Goal: Subscribe to service/newsletter

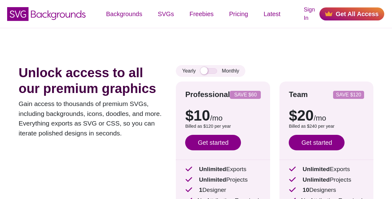
click at [210, 141] on link "Get started" at bounding box center [213, 143] width 56 height 16
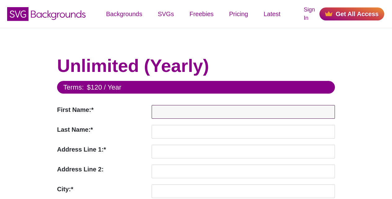
click at [167, 111] on input "First Name:*" at bounding box center [243, 112] width 183 height 14
paste input "Test"
type input "Test"
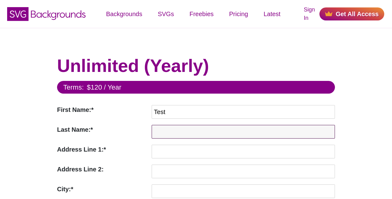
click at [167, 131] on input "Last Name:*" at bounding box center [243, 132] width 183 height 14
paste input "User"
type input "User"
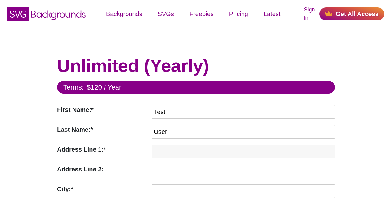
click at [167, 151] on input "Address Line 1:*" at bounding box center [243, 152] width 183 height 14
paste input "123 Test Street"
type input "123 Test Street"
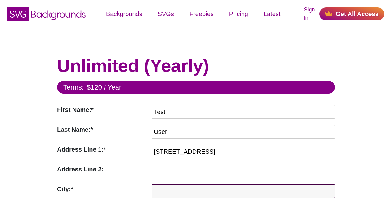
click at [167, 191] on input "City:*" at bounding box center [243, 192] width 183 height 14
paste input "Test City"
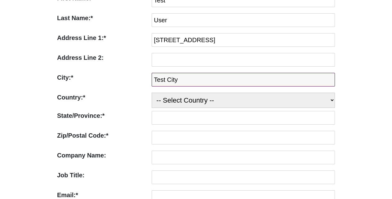
type input "Test City"
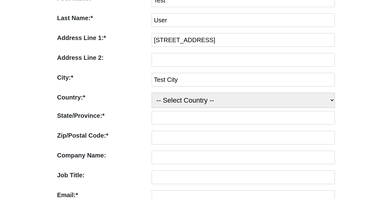
select select "US"
click at [152, 93] on select "-- Select Country -- United States (US) Afghanistan Åland Islands Albania Alger…" at bounding box center [243, 100] width 183 height 15
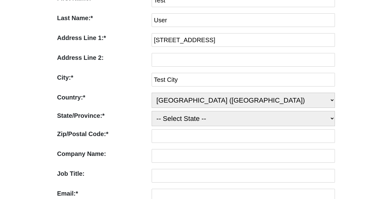
select select "CA"
click at [152, 111] on select "-- Select State -- Alabama Alaska Arizona Arkansas California Colorado Connecti…" at bounding box center [243, 118] width 183 height 15
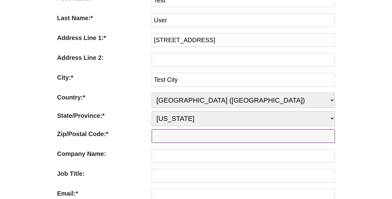
click at [167, 137] on input "Zip/Postal Code:*" at bounding box center [243, 136] width 183 height 14
paste input "90210"
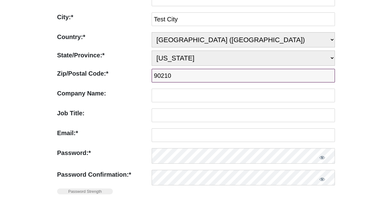
scroll to position [223, 0]
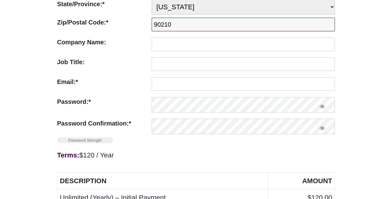
type input "90210"
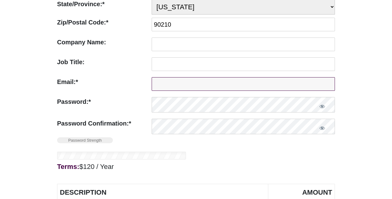
click at [167, 82] on input "Email:*" at bounding box center [243, 84] width 183 height 14
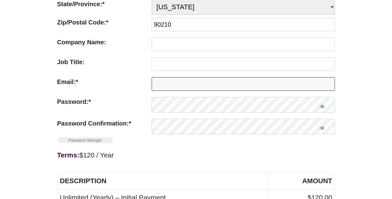
paste input "test@example.com"
type input "test@example.com"
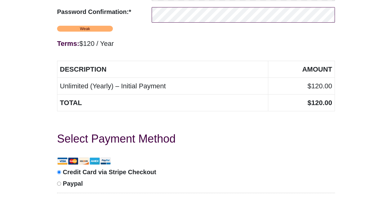
scroll to position [447, 0]
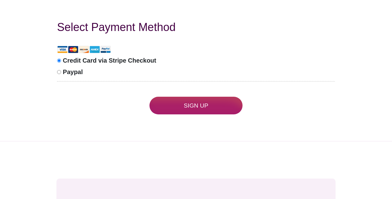
click at [198, 104] on input "Sign Up" at bounding box center [195, 106] width 93 height 18
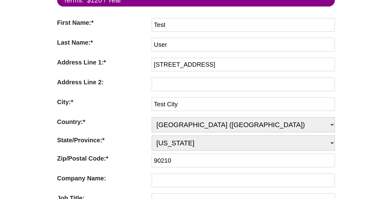
scroll to position [223, 0]
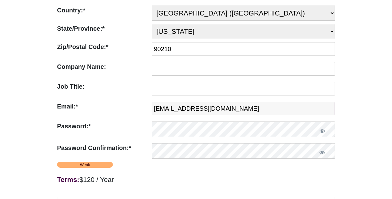
click at [198, 108] on input "test@example.com" at bounding box center [243, 109] width 183 height 14
paste input "testuser@gmail.com"
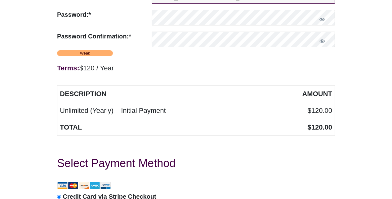
scroll to position [447, 0]
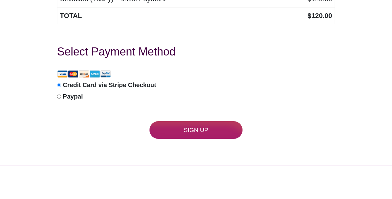
type input "testuser@gmail.com"
click at [198, 131] on input "Sign Up" at bounding box center [195, 130] width 93 height 18
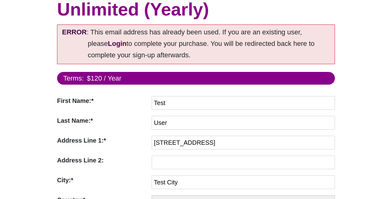
scroll to position [81, 0]
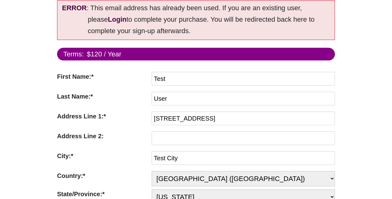
click at [108, 18] on strong "Login" at bounding box center [117, 20] width 19 height 8
